Goal: Task Accomplishment & Management: Manage account settings

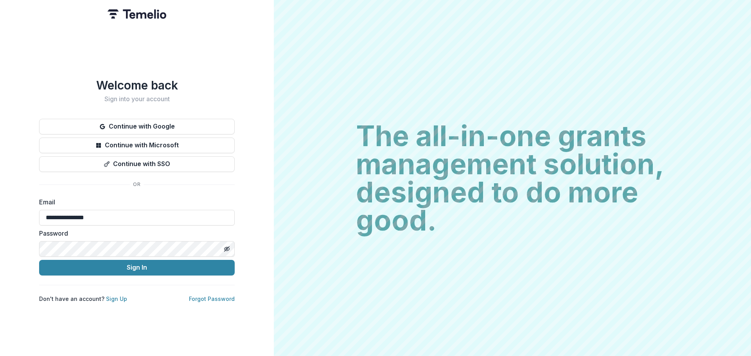
click at [39, 260] on button "Sign In" at bounding box center [137, 268] width 196 height 16
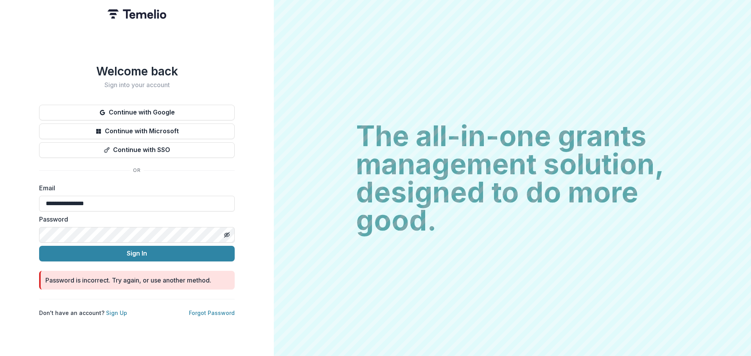
click at [39, 246] on button "Sign In" at bounding box center [137, 254] width 196 height 16
click at [225, 233] on icon "Toggle password visibility" at bounding box center [227, 235] width 6 height 6
click at [39, 246] on button "Sign In" at bounding box center [137, 254] width 196 height 16
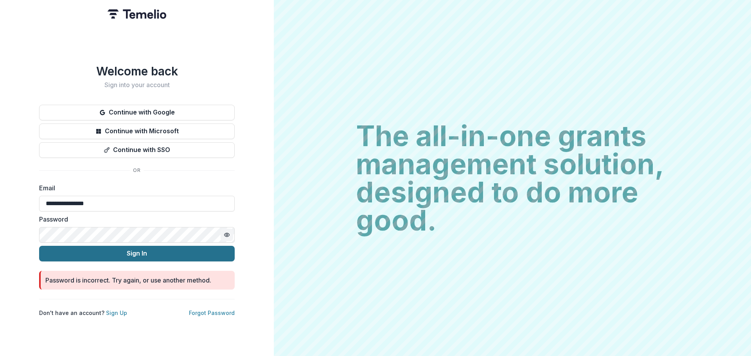
click at [39, 246] on button "Sign In" at bounding box center [137, 254] width 196 height 16
